Goal: Information Seeking & Learning: Learn about a topic

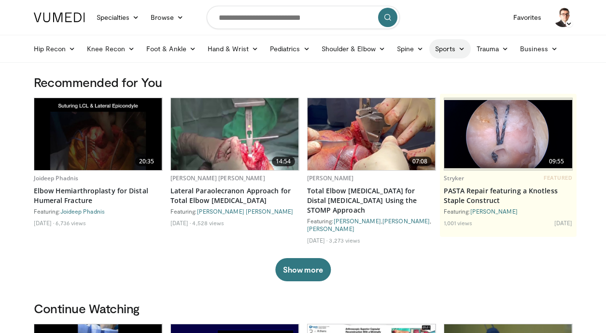
click at [466, 48] on link "Sports" at bounding box center [451, 48] width 42 height 19
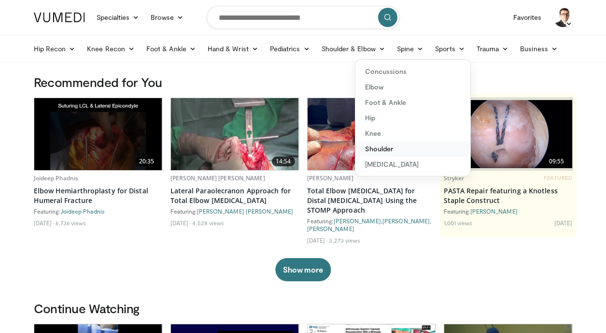
click at [392, 148] on link "Shoulder" at bounding box center [413, 148] width 115 height 15
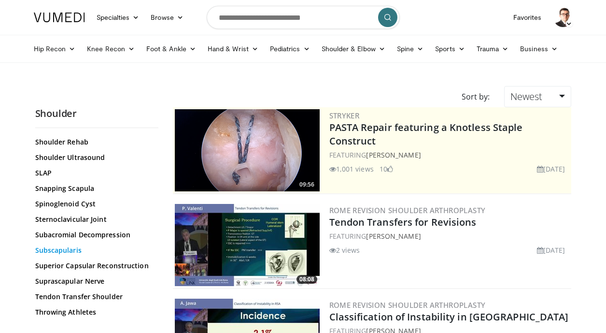
scroll to position [789, 0]
click at [111, 261] on link "Superior Capsular Reconstruction" at bounding box center [94, 266] width 118 height 10
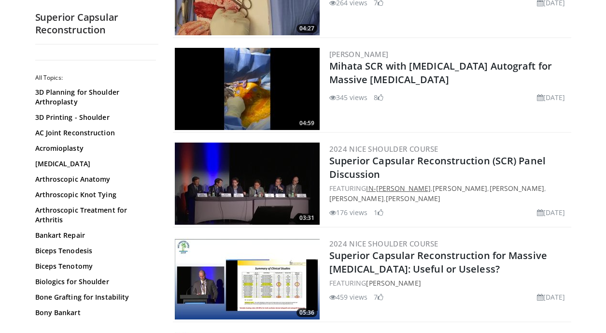
scroll to position [921, 0]
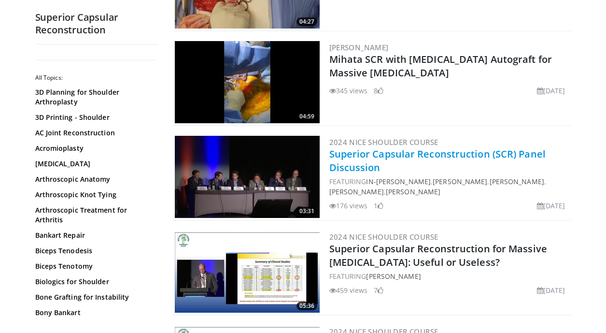
click at [361, 158] on link "Superior Capsular Reconstruction (SCR) Panel Discussion" at bounding box center [438, 160] width 216 height 27
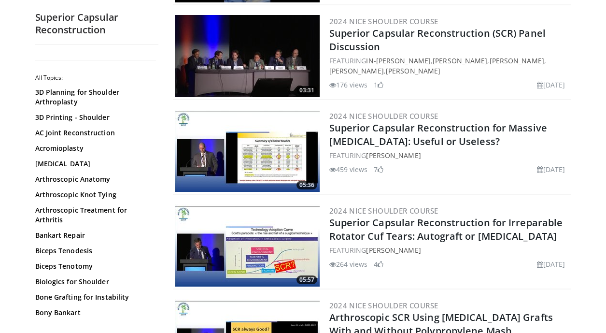
scroll to position [1043, 0]
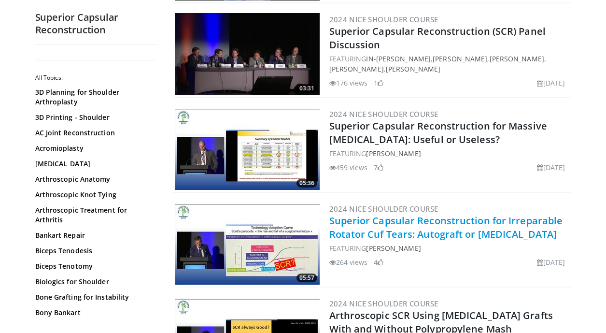
click at [410, 229] on link "Superior Capsular Reconstruction for Irreparable Rotator Cuf Tears: Autograft o…" at bounding box center [447, 227] width 234 height 27
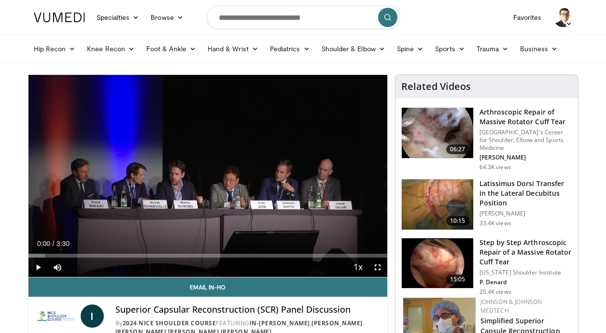
click at [34, 265] on span "Video Player" at bounding box center [38, 267] width 19 height 19
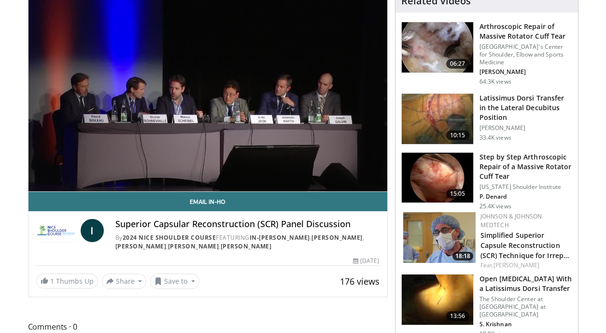
scroll to position [65, 0]
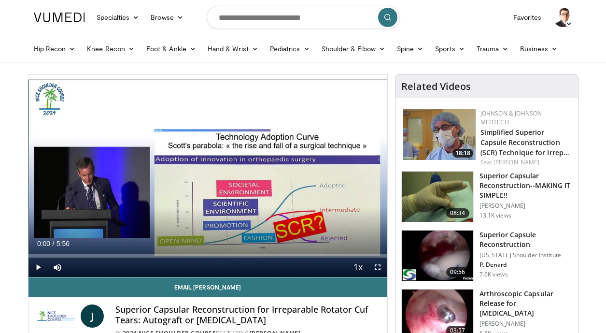
click at [378, 266] on span "Video Player" at bounding box center [377, 267] width 19 height 19
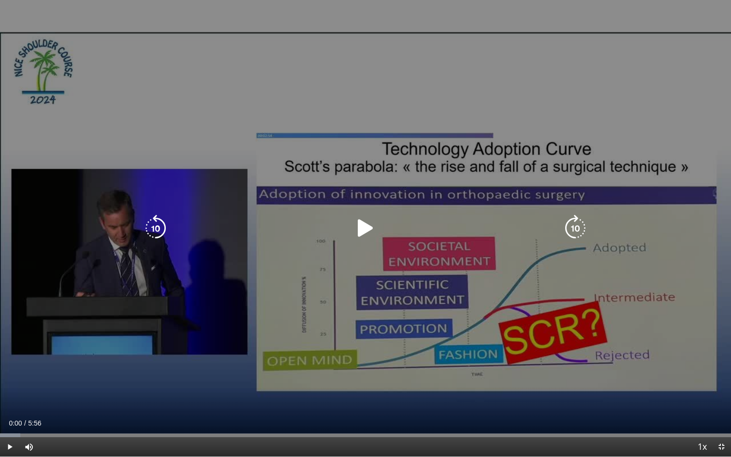
click at [369, 234] on icon "Video Player" at bounding box center [365, 228] width 27 height 27
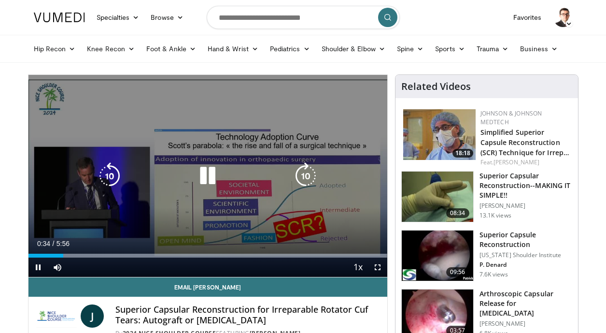
click at [209, 178] on icon "Video Player" at bounding box center [207, 175] width 27 height 27
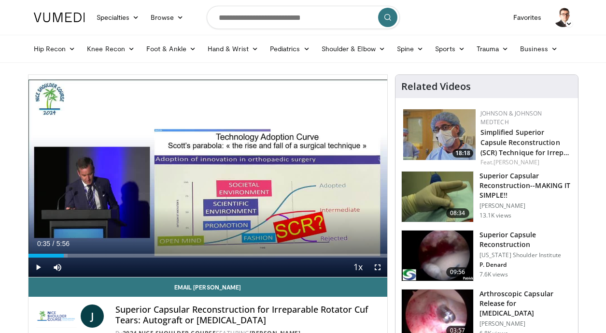
click at [39, 265] on span "Video Player" at bounding box center [38, 267] width 19 height 19
click at [380, 264] on span "Video Player" at bounding box center [377, 267] width 19 height 19
click at [34, 264] on span "Video Player" at bounding box center [38, 267] width 19 height 19
click at [379, 267] on span "Video Player" at bounding box center [377, 267] width 19 height 19
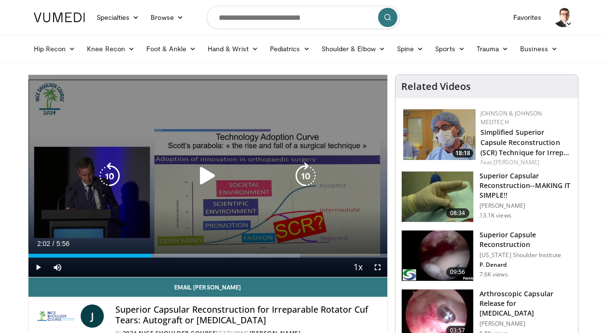
click at [243, 215] on div "10 seconds Tap to unmute" at bounding box center [208, 176] width 359 height 202
click at [205, 174] on icon "Video Player" at bounding box center [207, 175] width 27 height 27
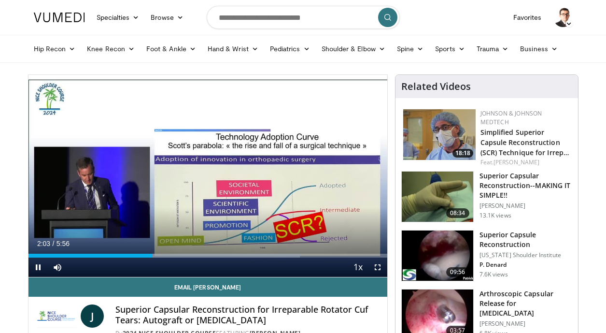
click at [377, 266] on span "Video Player" at bounding box center [377, 267] width 19 height 19
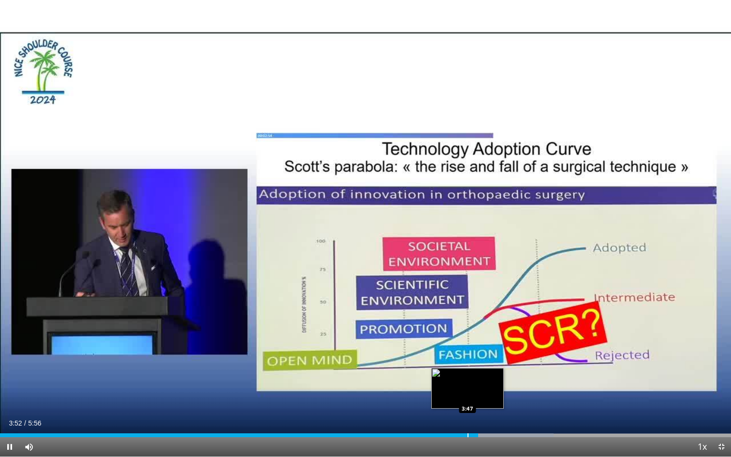
click at [467, 332] on div "Progress Bar" at bounding box center [467, 435] width 1 height 4
click at [448, 332] on div "Progress Bar" at bounding box center [448, 435] width 1 height 4
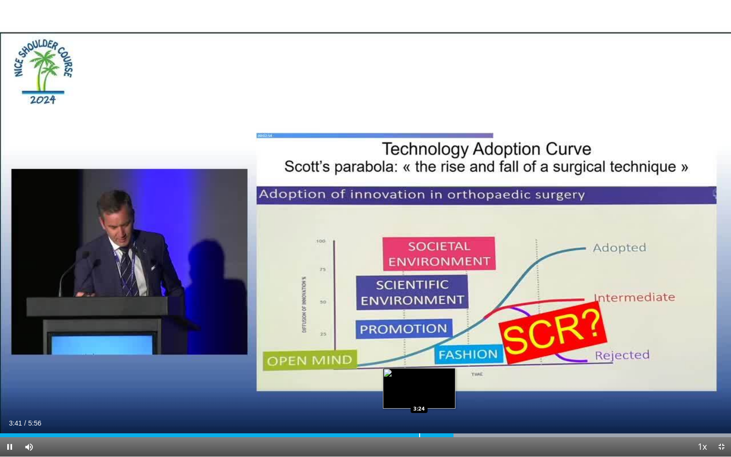
click at [419, 332] on div "Progress Bar" at bounding box center [419, 435] width 1 height 4
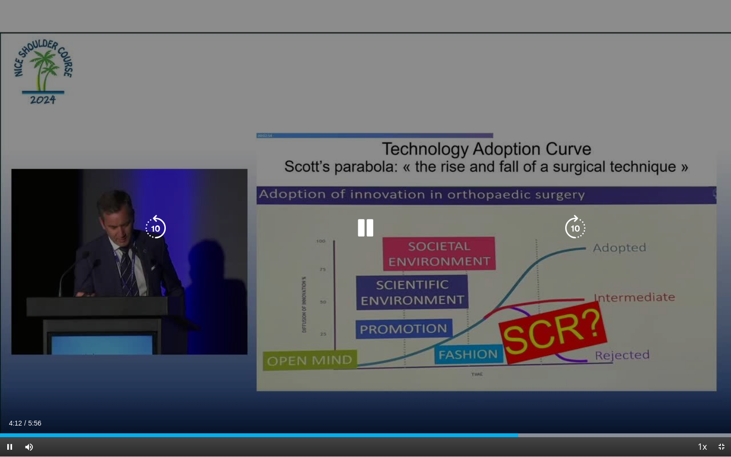
click at [181, 72] on div "10 seconds Tap to unmute" at bounding box center [365, 228] width 731 height 456
click at [182, 75] on div "10 seconds Tap to unmute" at bounding box center [365, 228] width 731 height 456
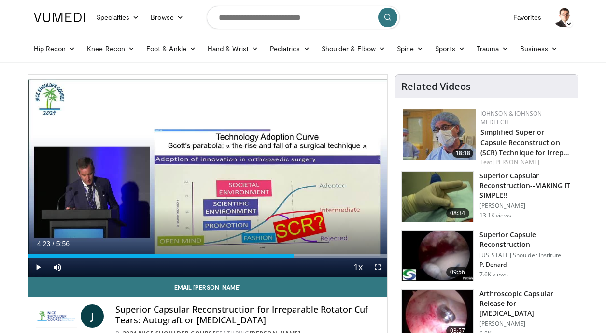
click at [378, 265] on span "Video Player" at bounding box center [377, 267] width 19 height 19
click at [377, 260] on span "Video Player" at bounding box center [377, 267] width 19 height 19
click at [374, 264] on span "Video Player" at bounding box center [377, 267] width 19 height 19
click at [378, 270] on span "Video Player" at bounding box center [377, 267] width 19 height 19
click at [39, 266] on span "Video Player" at bounding box center [38, 267] width 19 height 19
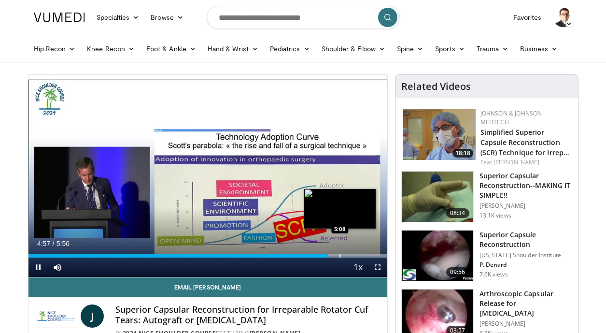
click at [341, 256] on div "Progress Bar" at bounding box center [340, 256] width 1 height 4
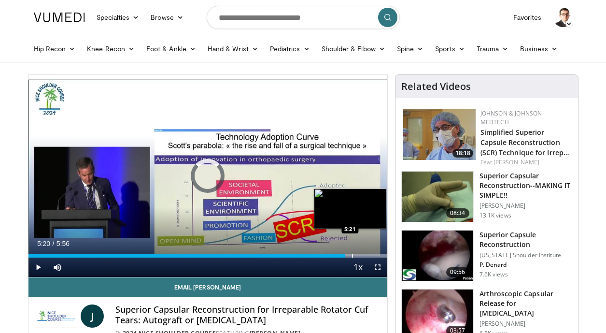
click at [351, 254] on div "Progress Bar" at bounding box center [338, 256] width 97 height 4
click at [359, 255] on div "Progress Bar" at bounding box center [359, 256] width 1 height 4
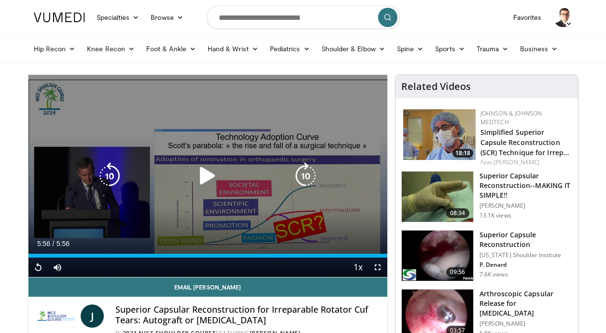
scroll to position [15, 0]
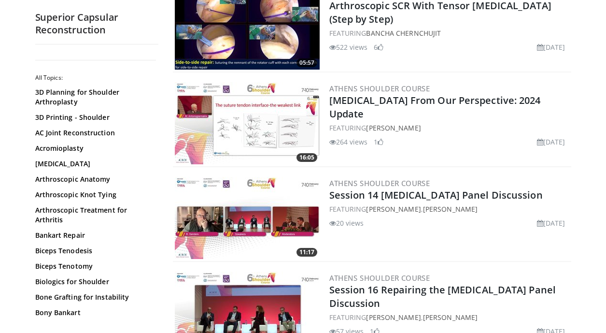
scroll to position [1999, 0]
